Goal: Book appointment/travel/reservation

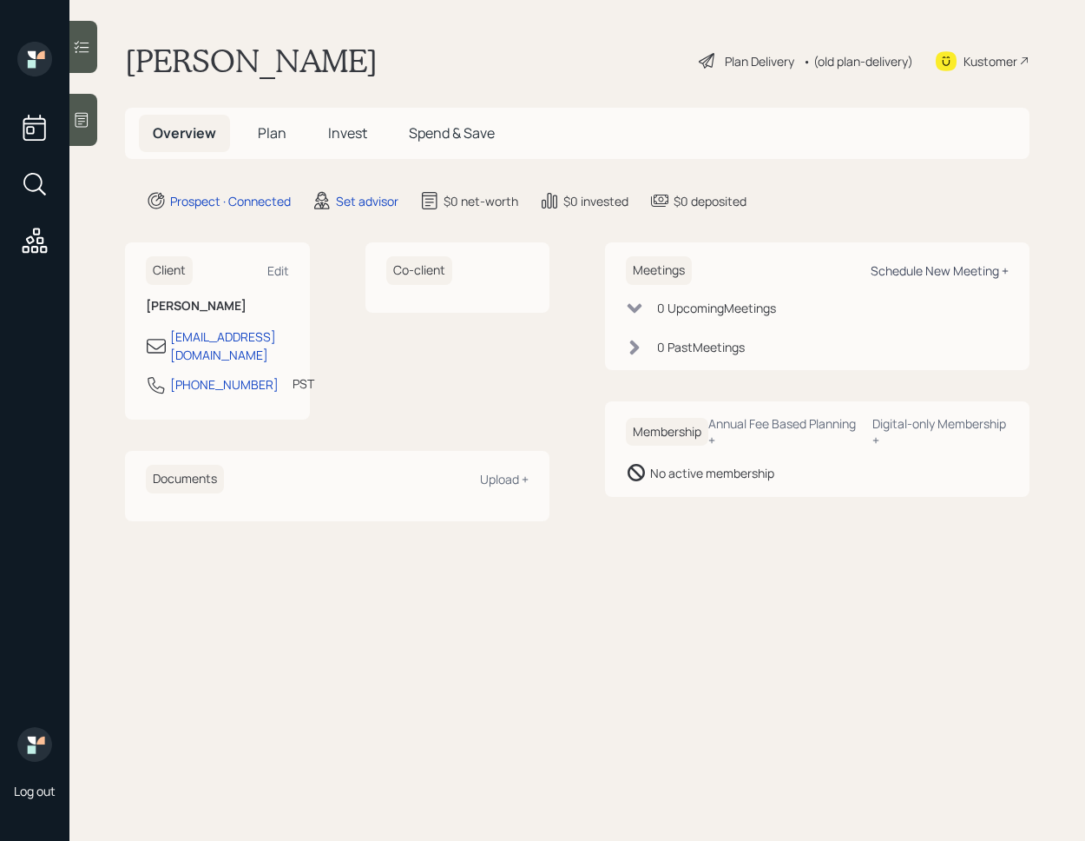
click at [946, 276] on div "Schedule New Meeting +" at bounding box center [940, 270] width 138 height 16
select select "round-[PERSON_NAME]"
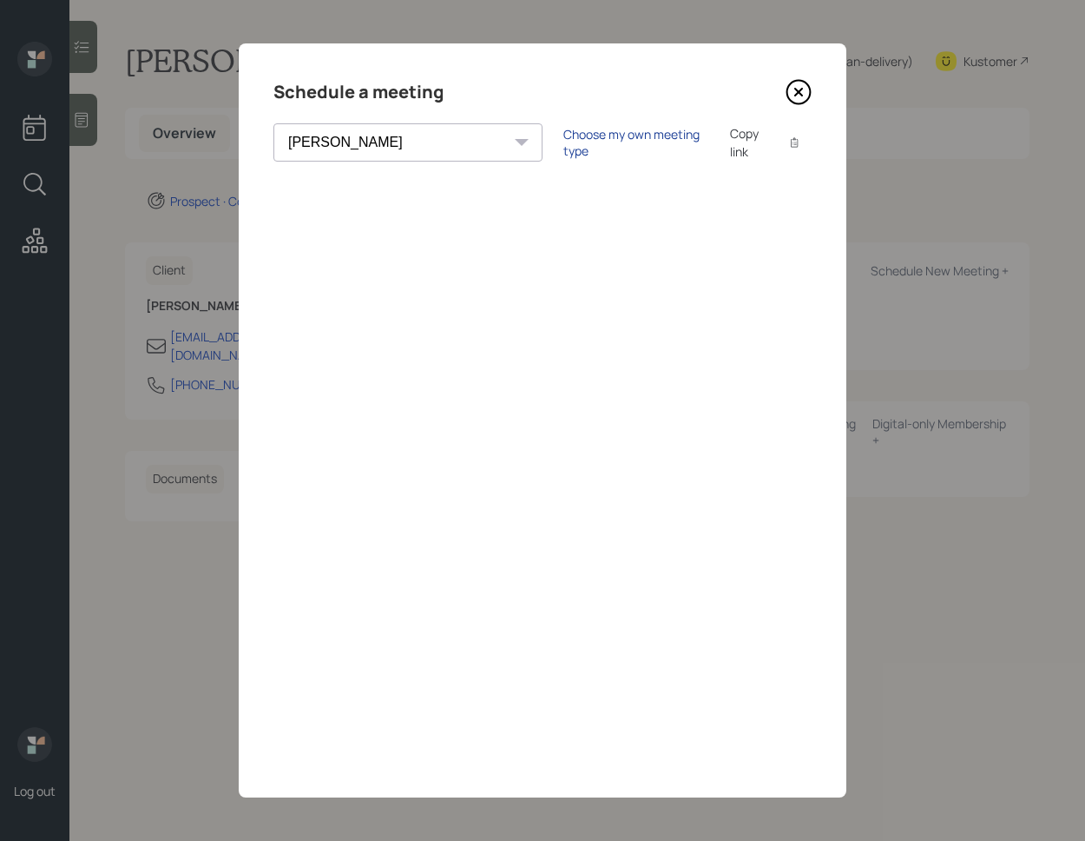
click at [564, 139] on div "Choose my own meeting type" at bounding box center [637, 142] width 146 height 33
click at [805, 91] on icon at bounding box center [799, 92] width 26 height 26
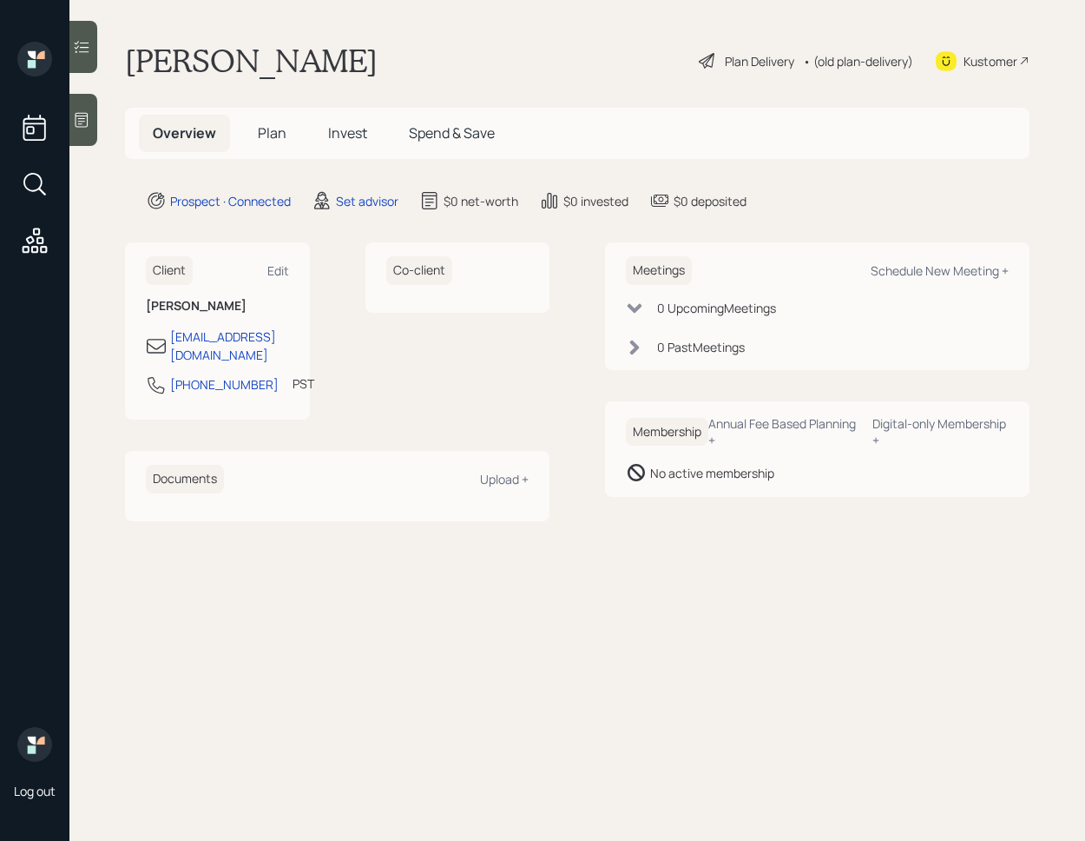
click at [88, 116] on icon at bounding box center [82, 120] width 13 height 15
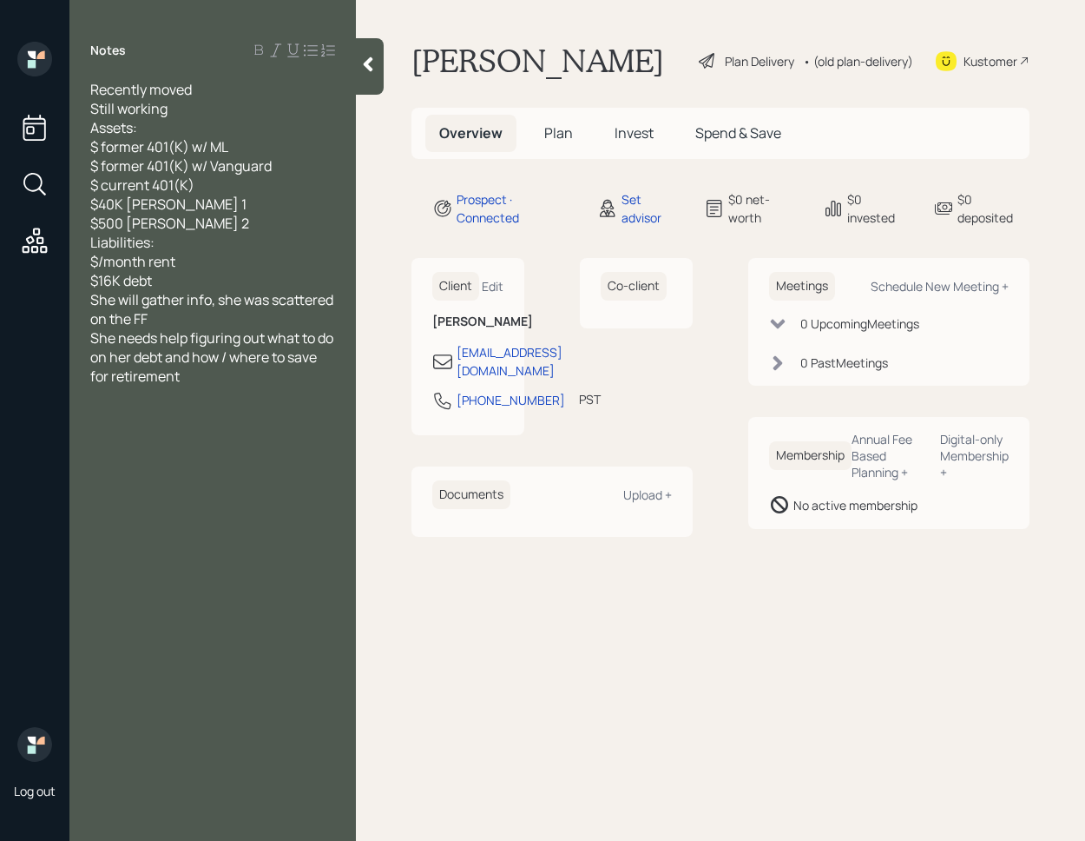
click at [375, 73] on div at bounding box center [370, 66] width 28 height 56
